Goal: Information Seeking & Learning: Find specific fact

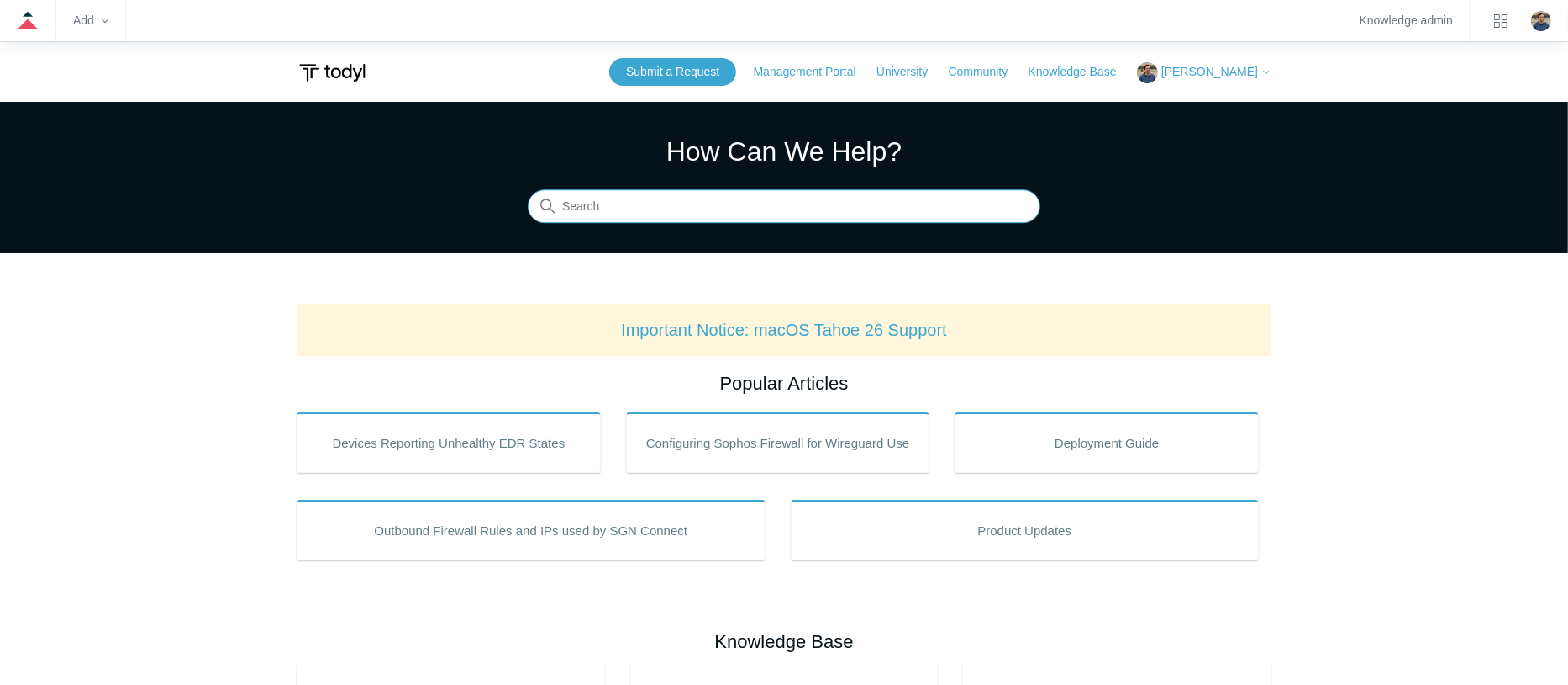
click at [736, 208] on input "Search" at bounding box center [784, 207] width 513 height 33
type input "system"
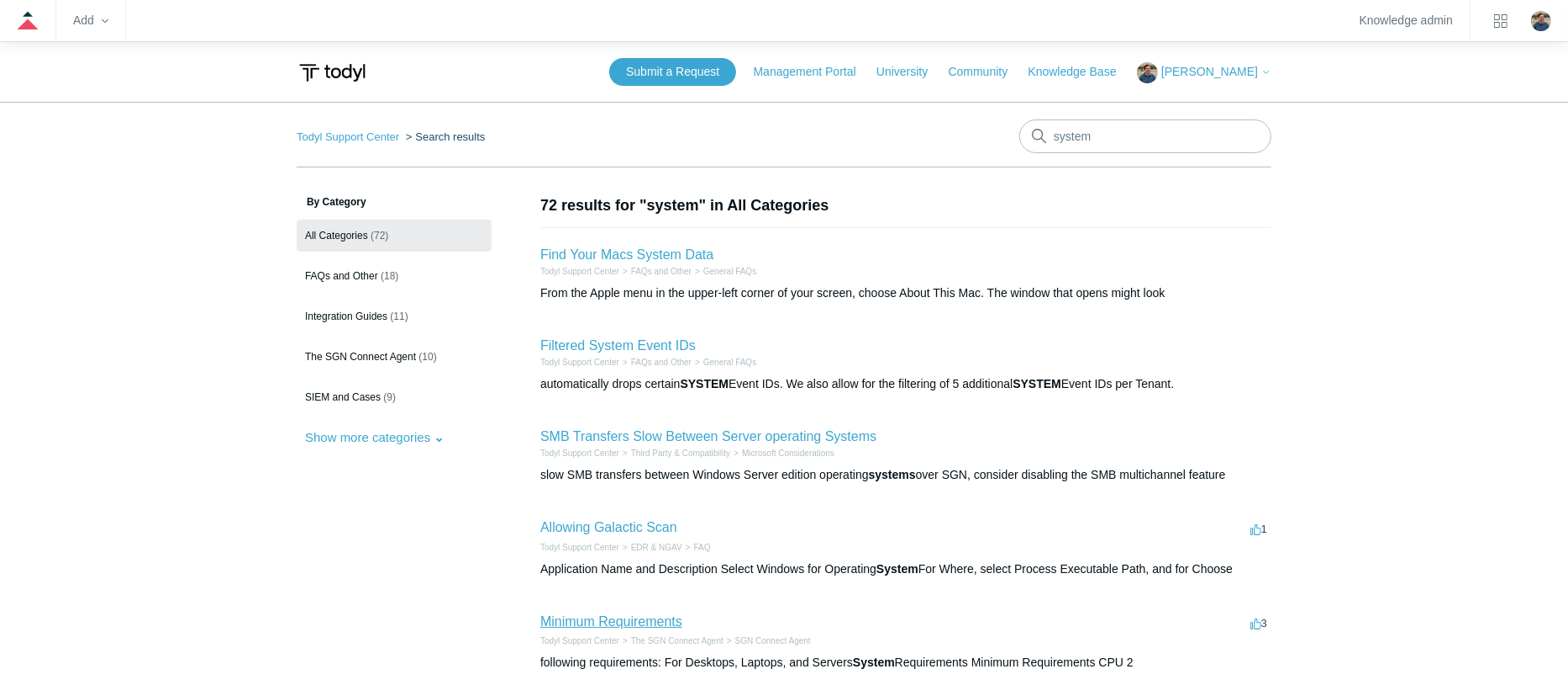
click at [611, 615] on link "Minimum Requirements" at bounding box center [612, 621] width 142 height 14
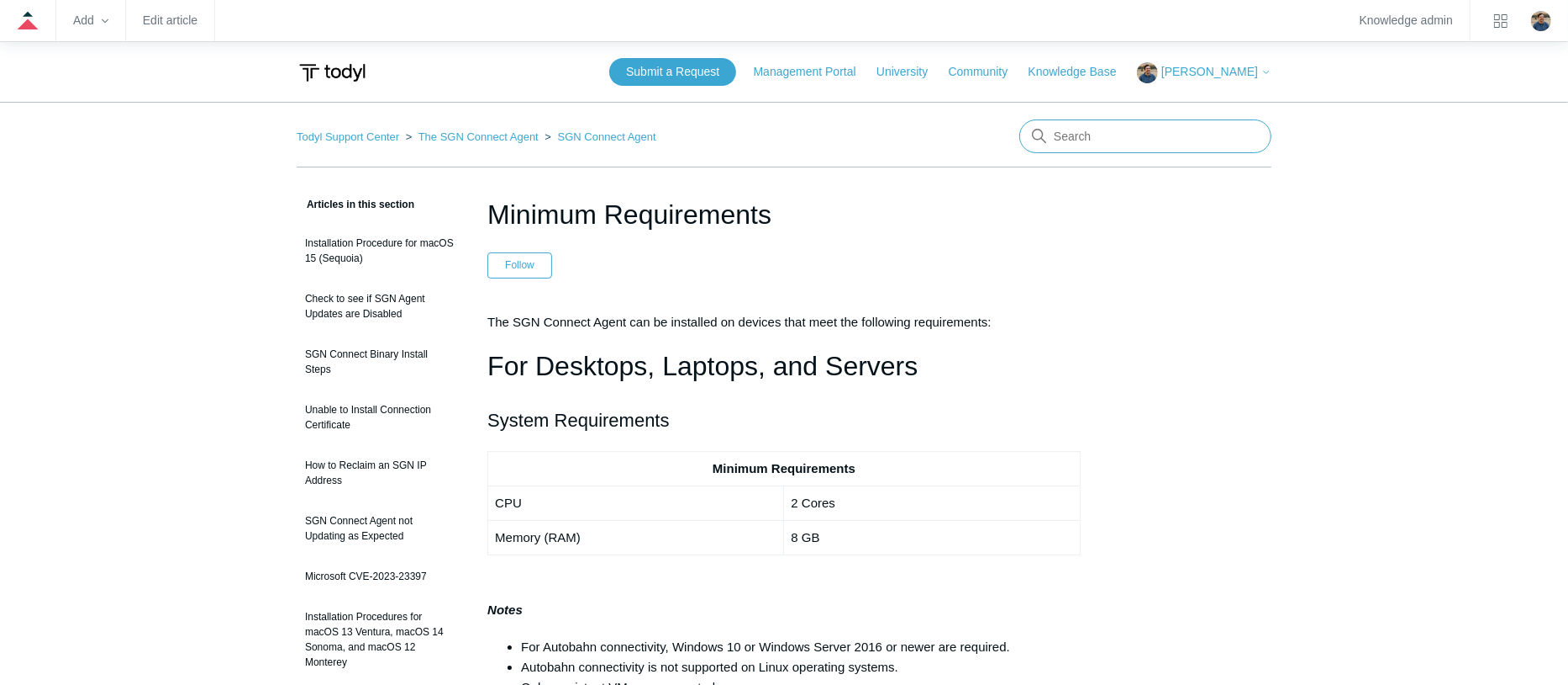
click at [1103, 141] on input "Search" at bounding box center [1146, 136] width 252 height 33
type input "conflicts"
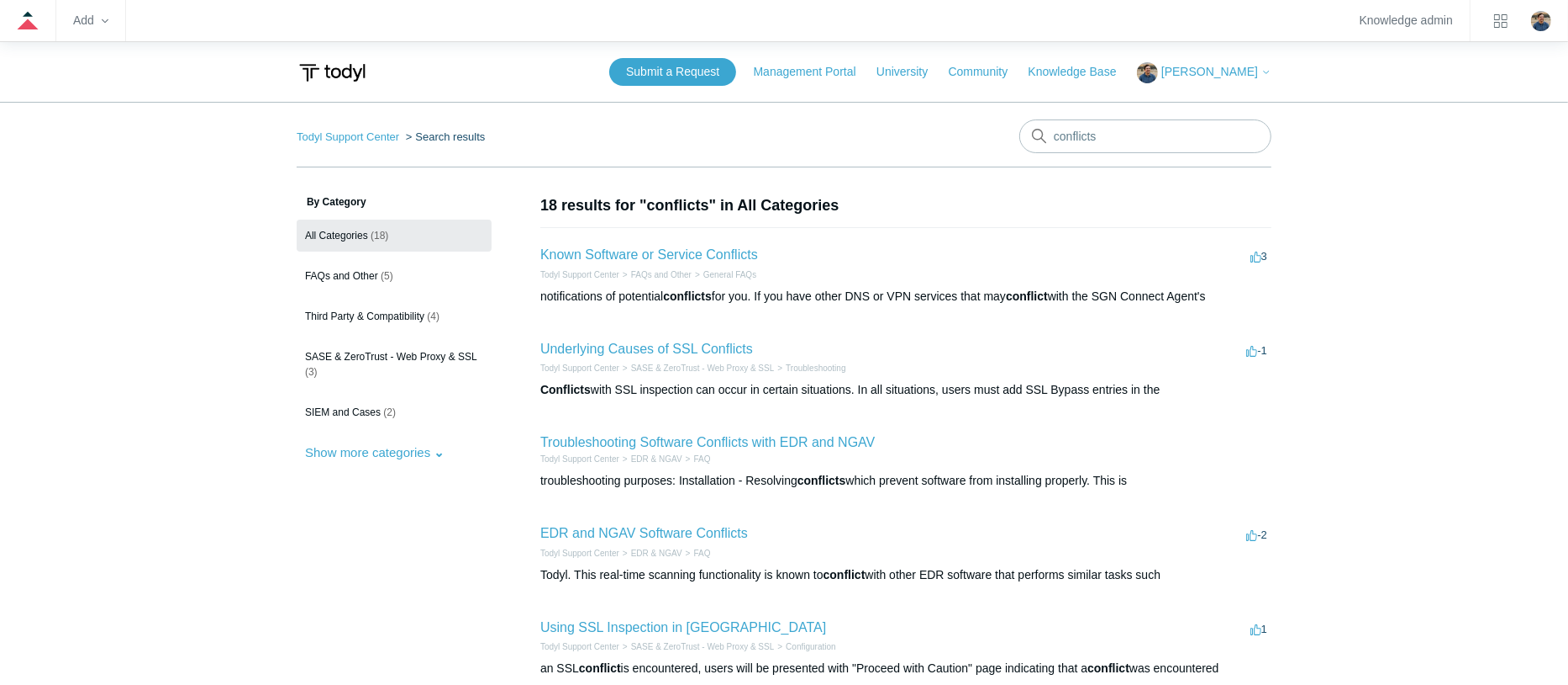
click at [693, 432] on h2 "Troubleshooting Software Conflicts with EDR and NGAV" at bounding box center [708, 442] width 335 height 20
click at [700, 441] on link "Troubleshooting Software Conflicts with EDR and NGAV" at bounding box center [708, 442] width 335 height 14
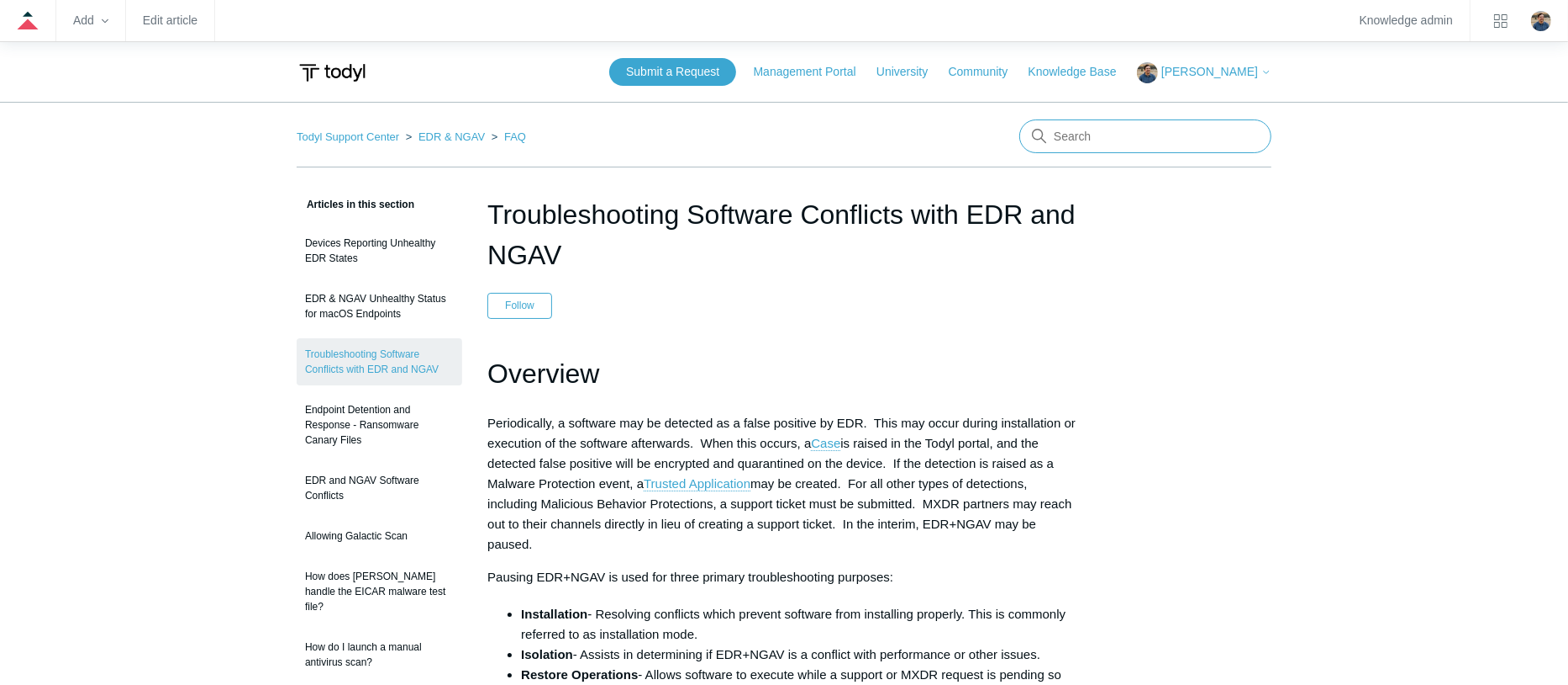
click at [1097, 146] on input "Search" at bounding box center [1146, 136] width 252 height 33
type input "error codes"
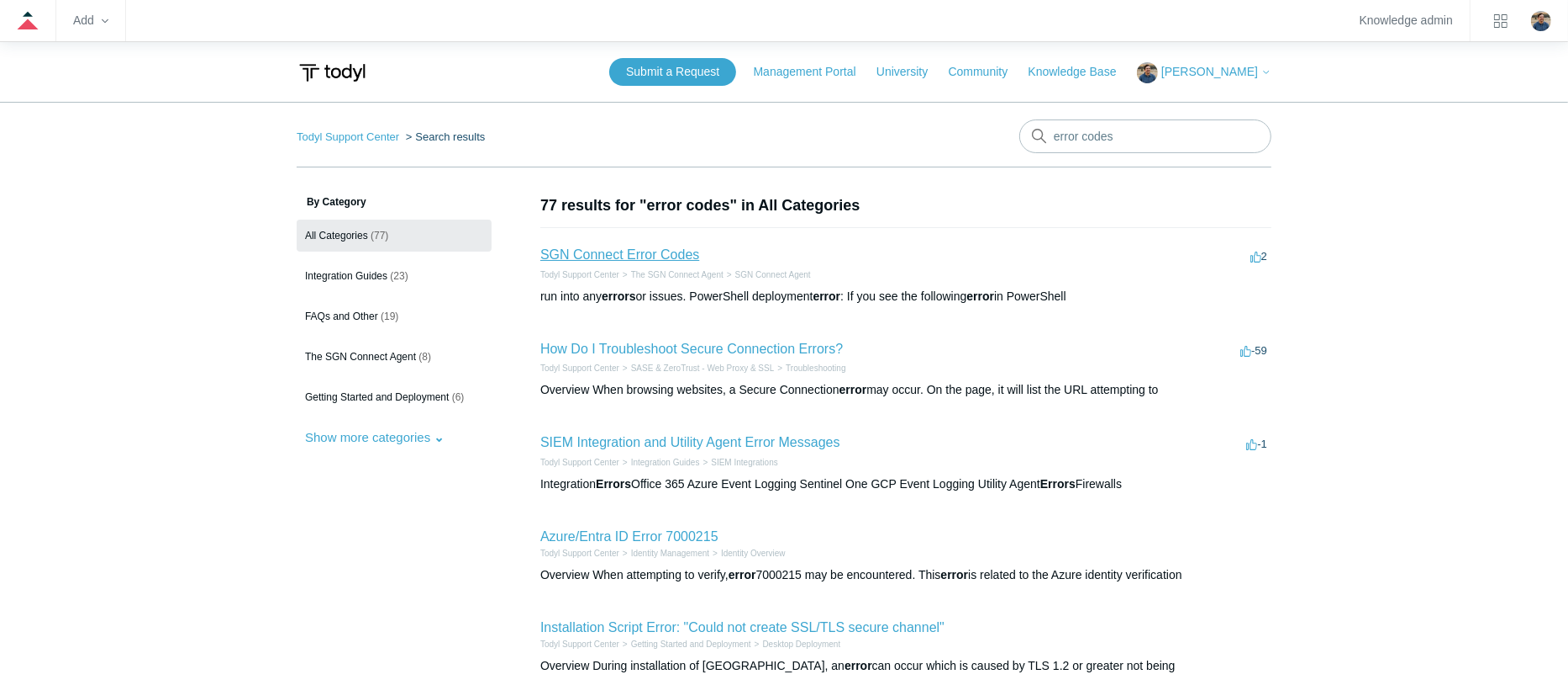
click at [634, 248] on link "SGN Connect Error Codes" at bounding box center [620, 254] width 159 height 14
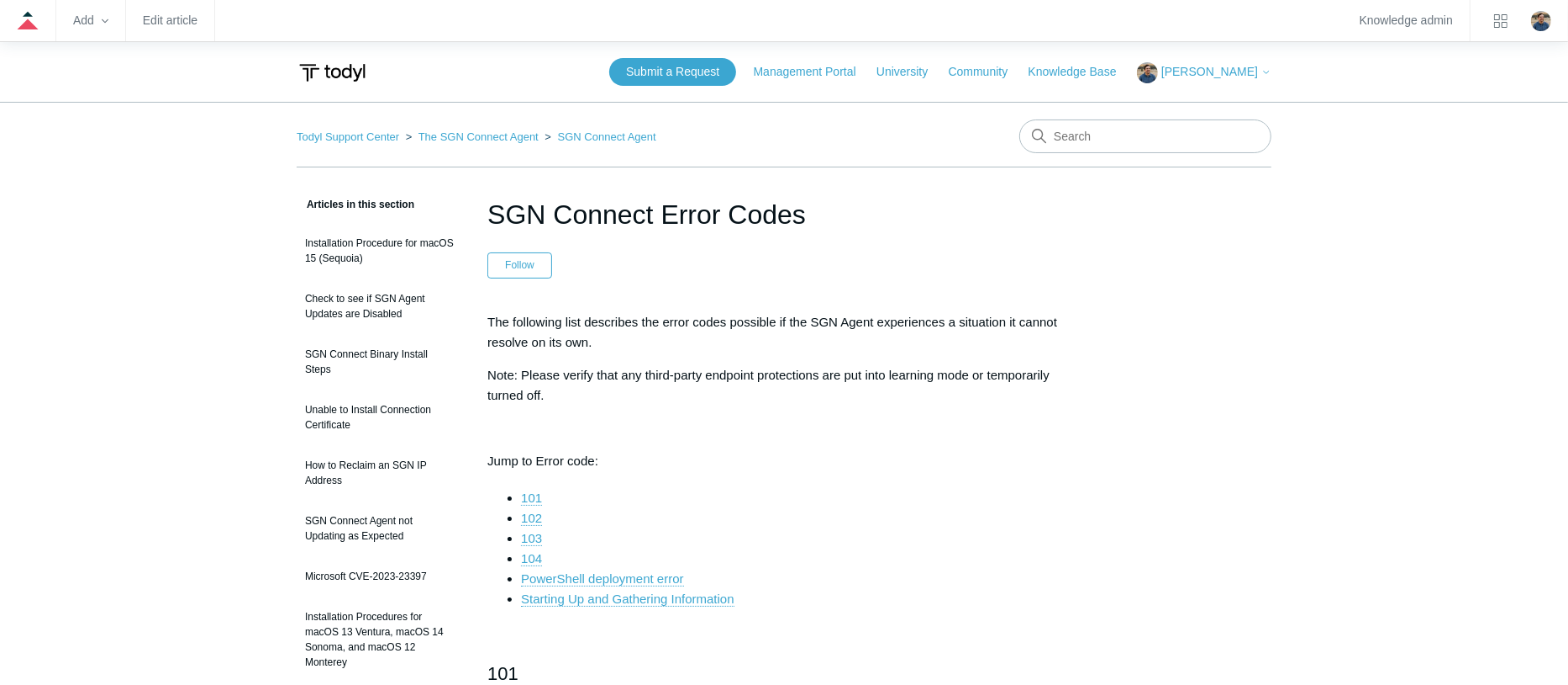
drag, startPoint x: 0, startPoint y: 0, endPoint x: 603, endPoint y: 524, distance: 798.9
click at [614, 515] on li "102" at bounding box center [801, 517] width 560 height 20
click at [534, 557] on link "104" at bounding box center [532, 558] width 21 height 15
click at [1097, 143] on input "Search" at bounding box center [1146, 136] width 252 height 33
type input "trusted application"
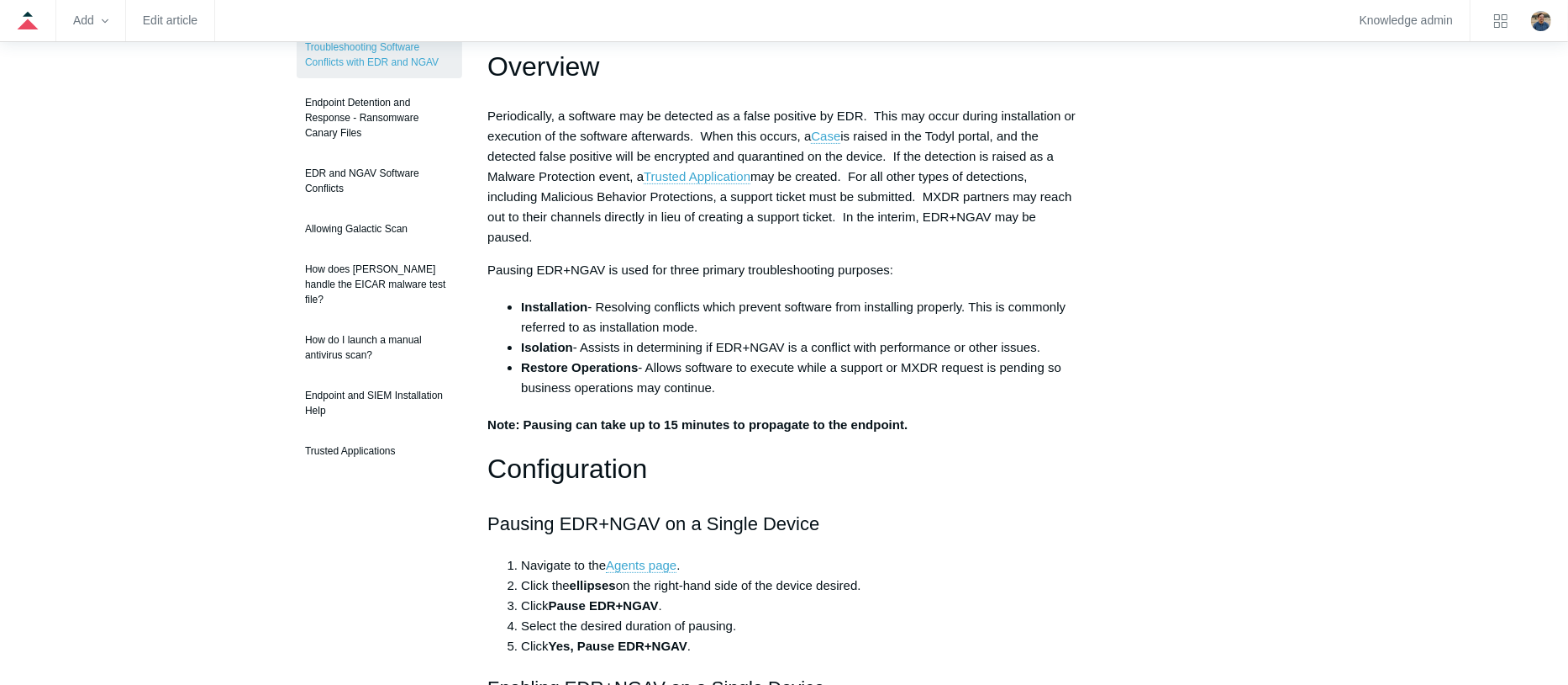
scroll to position [337, 0]
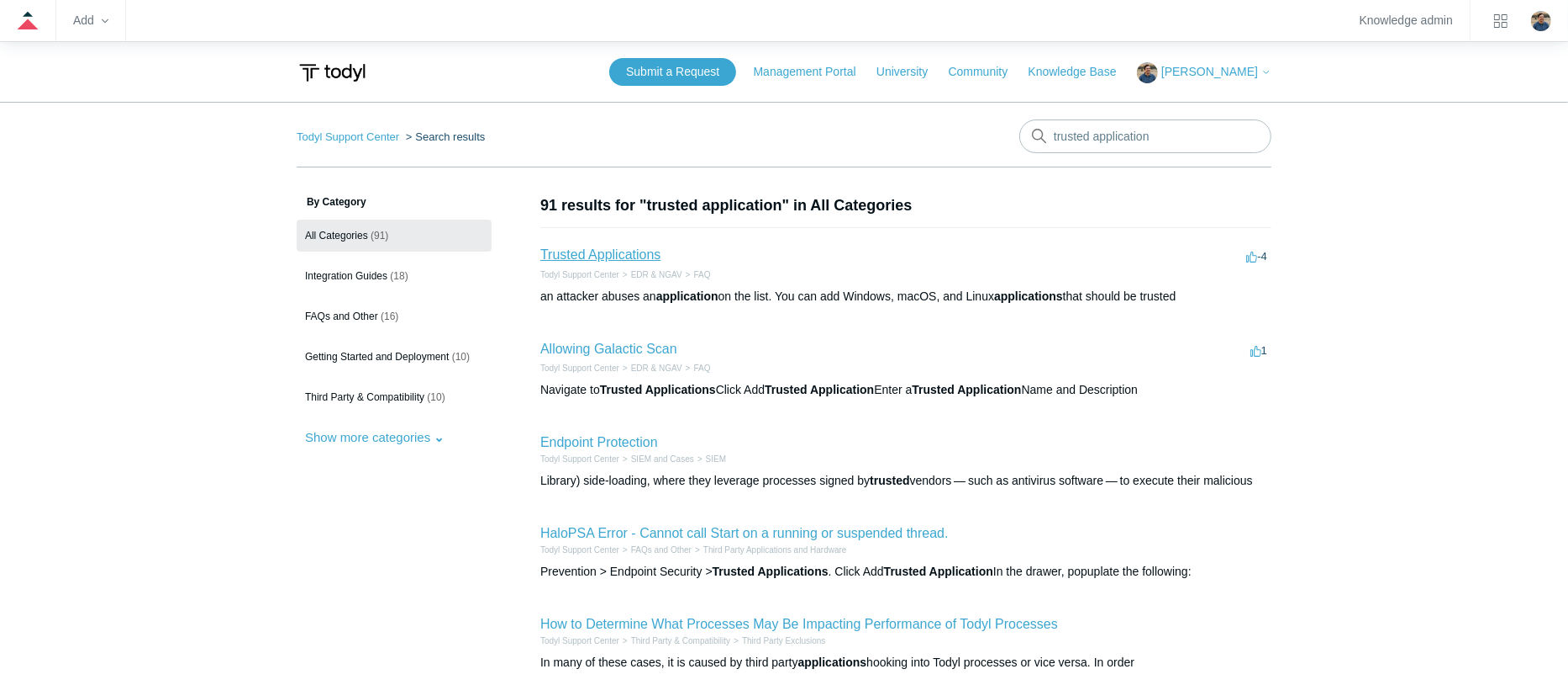
click at [643, 253] on link "Trusted Applications" at bounding box center [600, 254] width 120 height 14
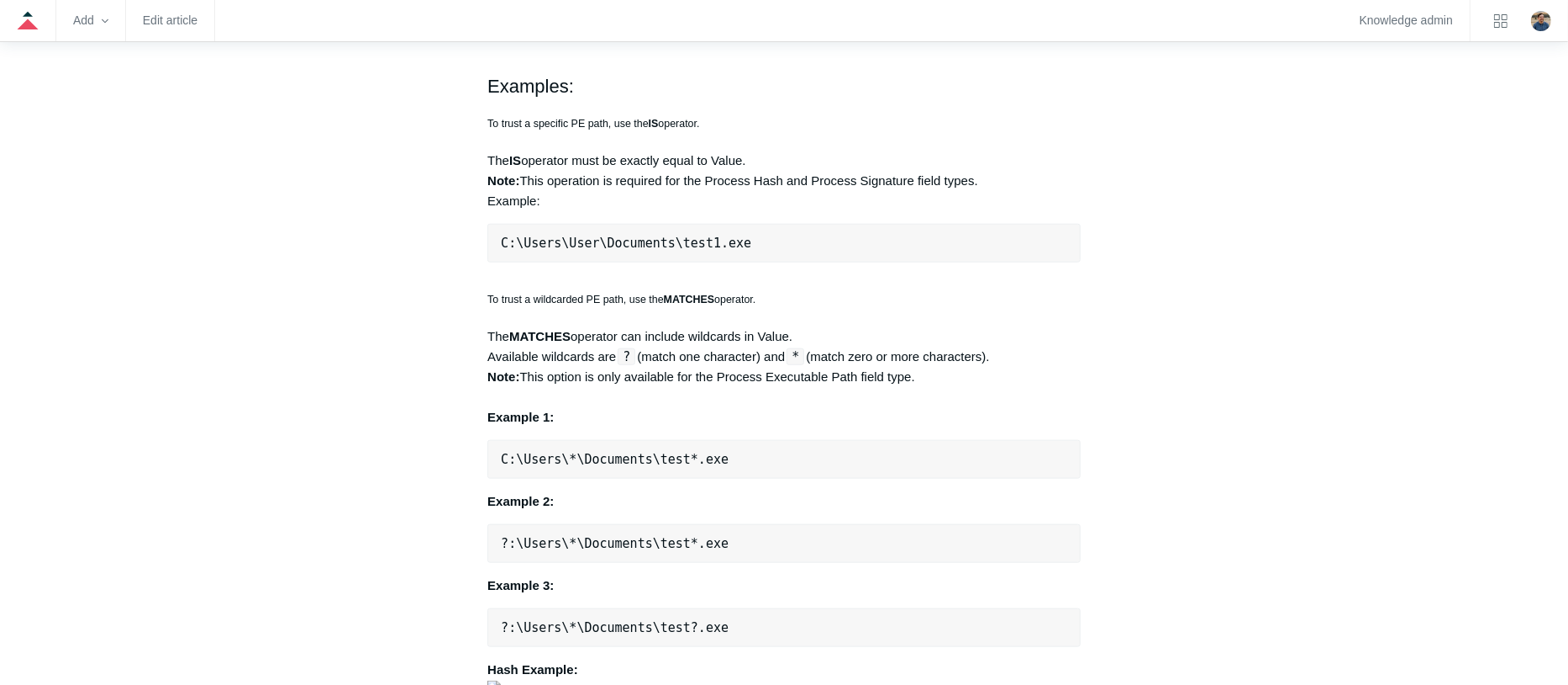
scroll to position [1430, 0]
